Goal: Task Accomplishment & Management: Use online tool/utility

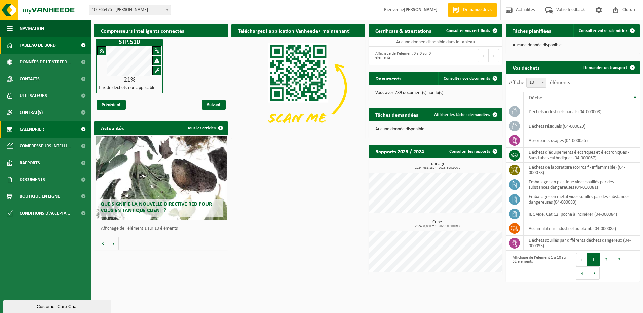
click at [36, 128] on span "Calendrier" at bounding box center [32, 129] width 25 height 17
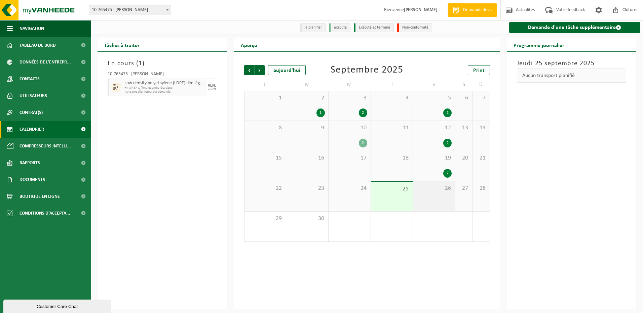
click at [437, 190] on span "26" at bounding box center [433, 188] width 35 height 7
click at [446, 175] on div "2" at bounding box center [447, 173] width 8 height 9
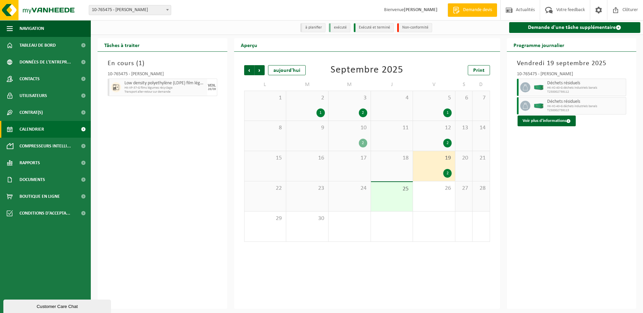
click at [447, 143] on div "2" at bounding box center [447, 143] width 8 height 9
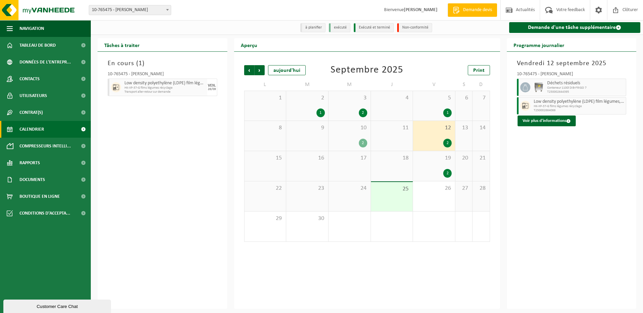
click at [448, 111] on div "1" at bounding box center [447, 113] width 8 height 9
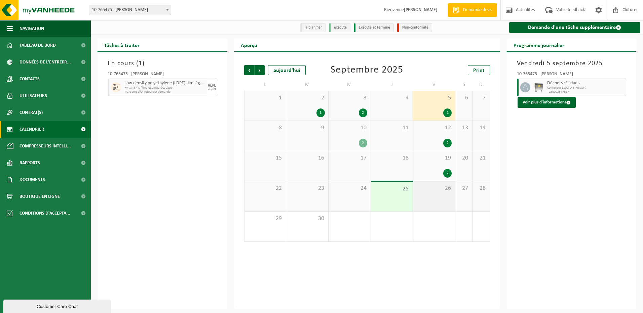
click at [433, 192] on span "26" at bounding box center [433, 188] width 35 height 7
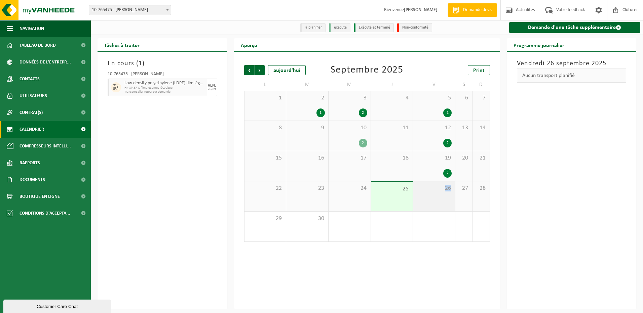
drag, startPoint x: 433, startPoint y: 192, endPoint x: 424, endPoint y: 200, distance: 11.4
click at [424, 200] on div "26" at bounding box center [434, 197] width 42 height 30
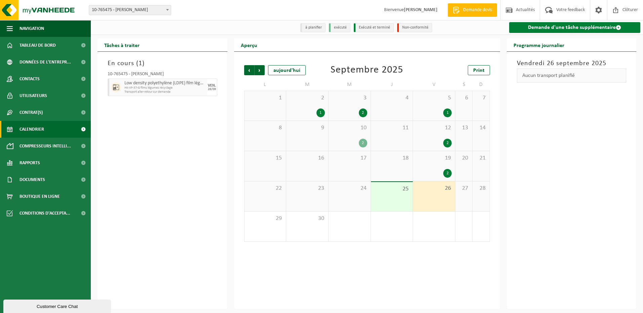
click at [535, 28] on link "Demande d'une tâche supplémentaire" at bounding box center [575, 27] width 132 height 11
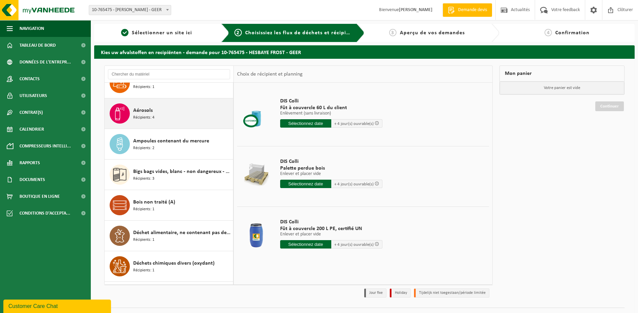
scroll to position [101, 0]
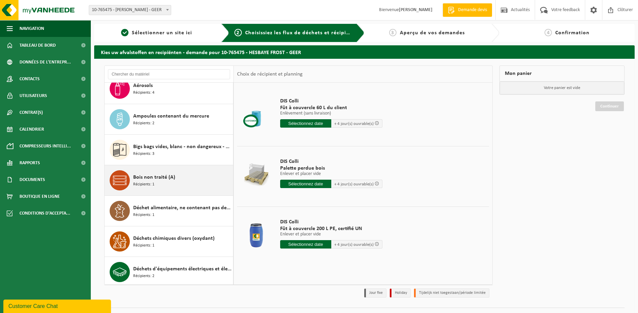
click at [151, 179] on span "Bois non traité (A)" at bounding box center [154, 178] width 42 height 8
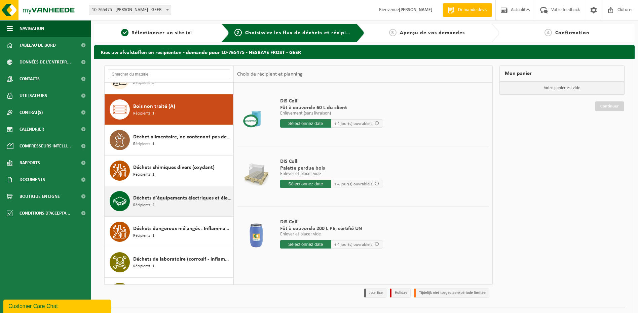
scroll to position [184, 0]
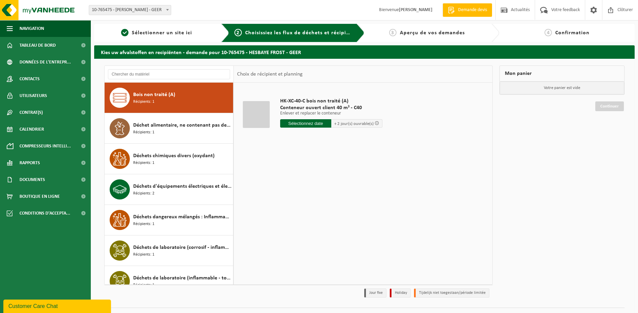
click at [315, 123] on input "text" at bounding box center [305, 123] width 51 height 8
click at [288, 204] on div "29" at bounding box center [287, 204] width 12 height 11
type input "à partir de 2025-09-29"
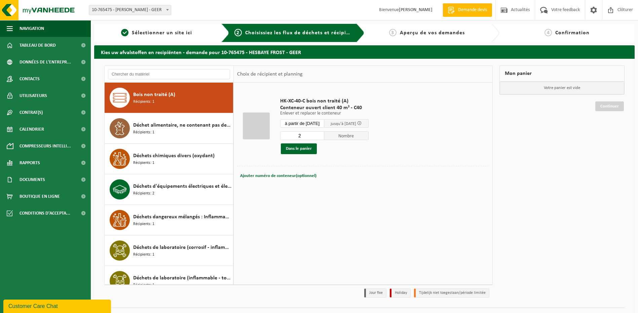
type input "2"
click at [324, 135] on input "2" at bounding box center [302, 136] width 44 height 9
click at [303, 149] on button "Dans le panier" at bounding box center [299, 149] width 36 height 11
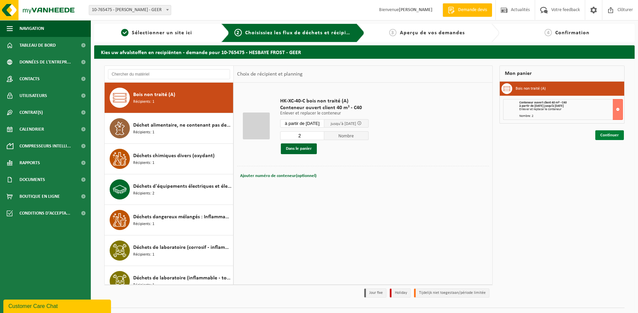
click at [610, 135] on link "Continuer" at bounding box center [609, 135] width 29 height 10
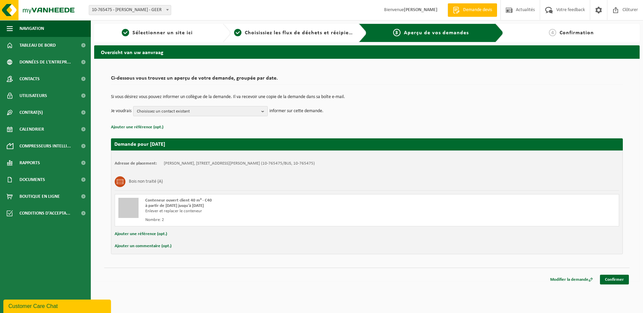
click at [264, 112] on b "button" at bounding box center [264, 111] width 6 height 9
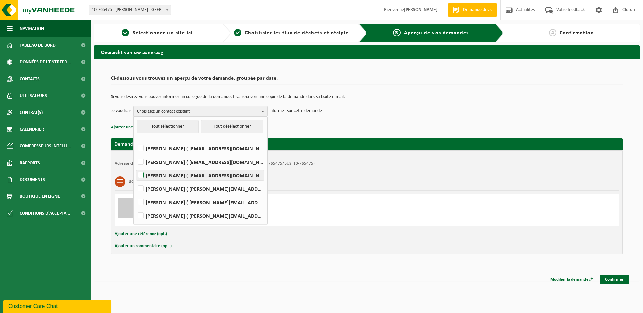
click at [141, 174] on label "[PERSON_NAME] ( [EMAIL_ADDRESS][DOMAIN_NAME] )" at bounding box center [200, 176] width 128 height 10
click at [135, 167] on input "[PERSON_NAME] ( [EMAIL_ADDRESS][DOMAIN_NAME] )" at bounding box center [135, 167] width 0 height 0
checkbox input "true"
click at [140, 189] on label "[PERSON_NAME] ( [PERSON_NAME][EMAIL_ADDRESS][DOMAIN_NAME] )" at bounding box center [200, 189] width 128 height 10
click at [135, 181] on input "[PERSON_NAME] ( [PERSON_NAME][EMAIL_ADDRESS][DOMAIN_NAME] )" at bounding box center [135, 180] width 0 height 0
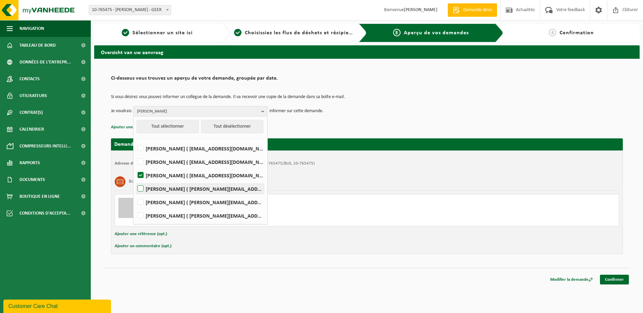
checkbox input "true"
click at [143, 216] on label "[PERSON_NAME] ( [PERSON_NAME][EMAIL_ADDRESS][DOMAIN_NAME] )" at bounding box center [200, 216] width 128 height 10
click at [135, 208] on input "[PERSON_NAME] ( [PERSON_NAME][EMAIL_ADDRESS][DOMAIN_NAME] )" at bounding box center [135, 207] width 0 height 0
checkbox input "true"
click at [300, 125] on p "Ajouter une référence (opt.)" at bounding box center [367, 127] width 512 height 9
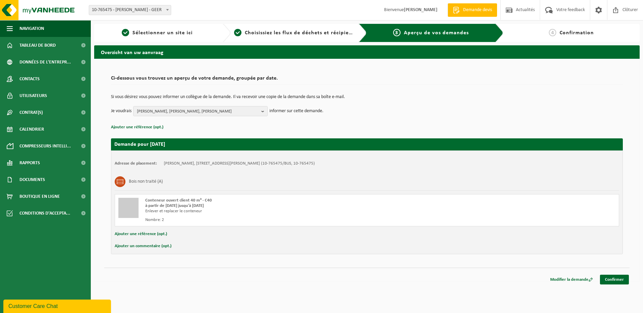
click at [142, 246] on button "Ajouter un commentaire (opt.)" at bounding box center [143, 246] width 57 height 9
click at [159, 248] on input "text" at bounding box center [378, 247] width 470 height 10
type input "Les deux containers se trouvent à l'arrière du frigo 7. Un porte le numéro 95 e…"
click at [615, 281] on link "Confirmer" at bounding box center [614, 281] width 29 height 10
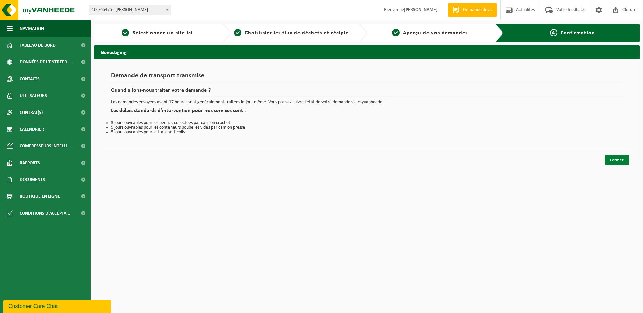
click at [623, 160] on link "Fermer" at bounding box center [617, 160] width 24 height 10
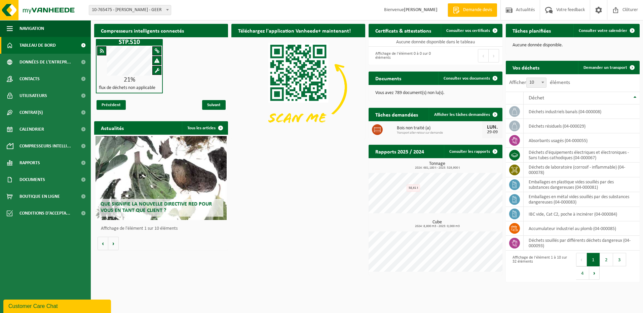
click at [203, 286] on div "Compresseurs intelligents connectés STP.510 21% flux de déchets non applicable …" at bounding box center [366, 153] width 549 height 265
